Goal: Find specific page/section: Find specific page/section

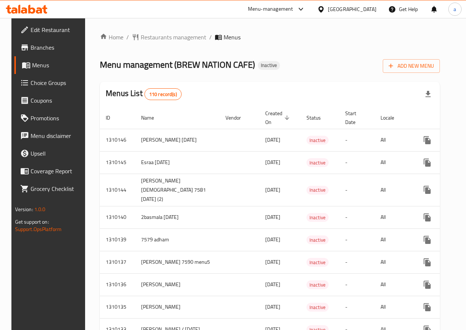
click at [45, 46] on span "Branches" at bounding box center [57, 47] width 53 height 9
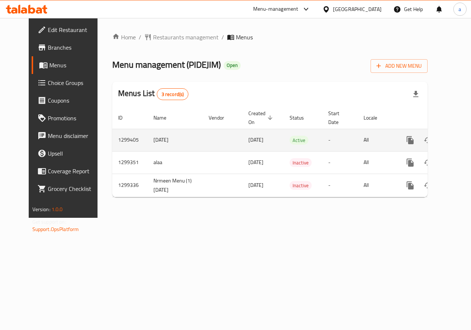
click at [148, 140] on td "8/7/2025" at bounding box center [175, 140] width 55 height 22
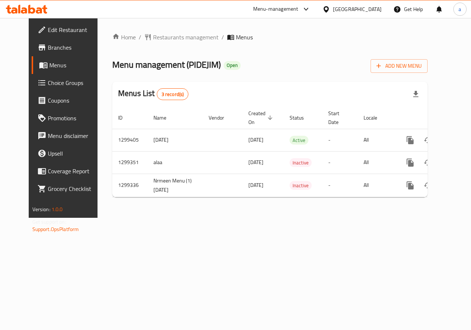
click at [48, 34] on span "Edit Restaurant" at bounding box center [75, 29] width 54 height 9
